Goal: Navigation & Orientation: Go to known website

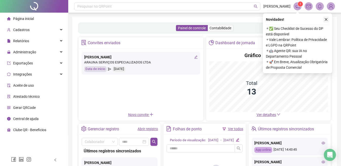
click at [324, 18] on icon "close" at bounding box center [326, 20] width 4 height 4
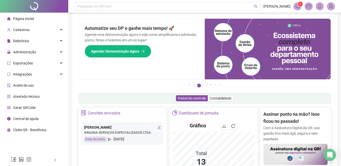
scroll to position [3, 0]
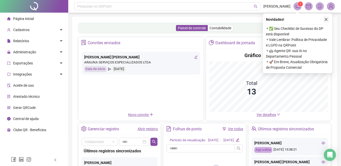
click at [325, 19] on icon "close" at bounding box center [326, 20] width 4 height 4
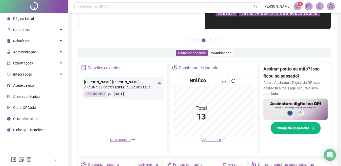
scroll to position [34, 0]
